Goal: Information Seeking & Learning: Learn about a topic

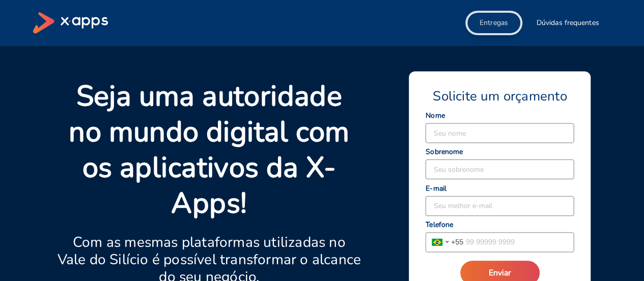
click at [487, 24] on span "Entregas" at bounding box center [494, 23] width 29 height 10
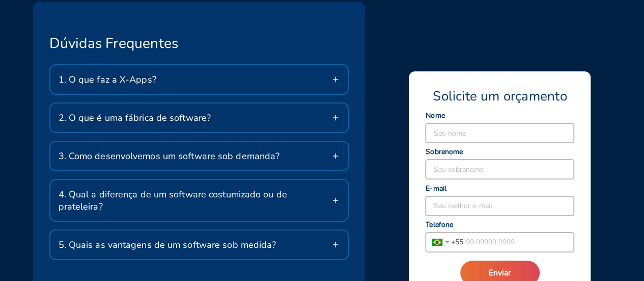
scroll to position [1732, 0]
click at [246, 72] on div "1. O que faz a X-Apps?" at bounding box center [199, 79] width 298 height 29
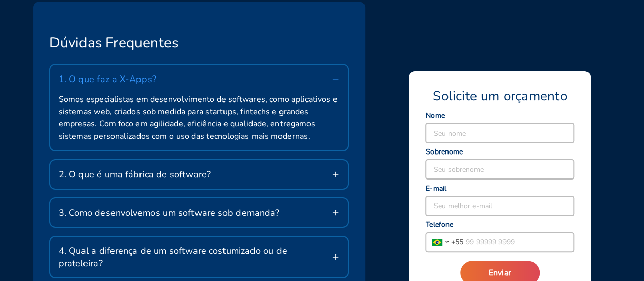
click at [206, 177] on span "2. O que é uma fábrica de software?" at bounding box center [135, 174] width 153 height 12
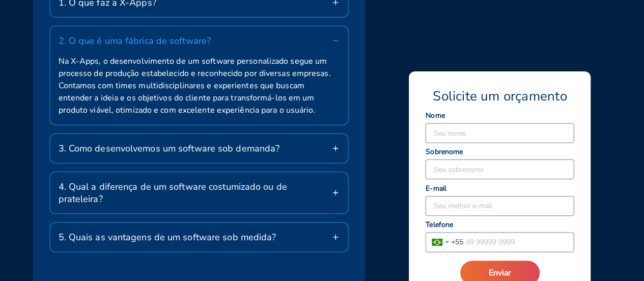
scroll to position [1810, 0]
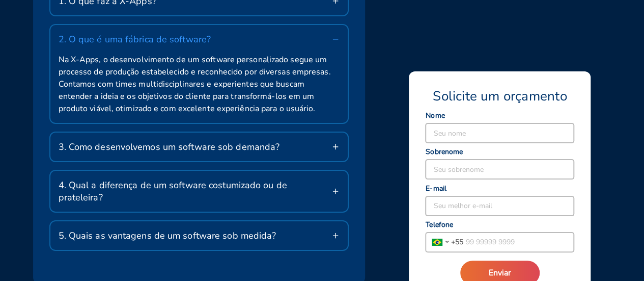
click at [220, 132] on div "3. Como desenvolvemos um software sob demanda?" at bounding box center [199, 146] width 298 height 29
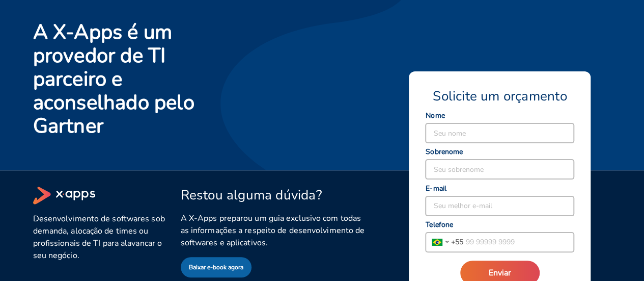
scroll to position [2150, 0]
